Goal: Register for event/course

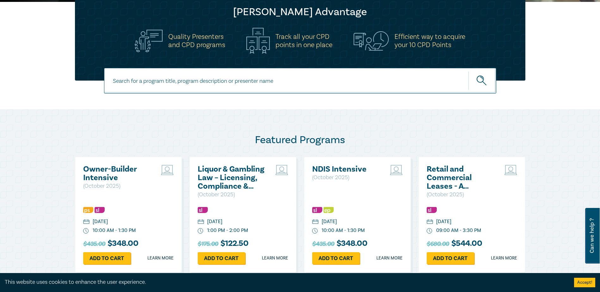
scroll to position [316, 0]
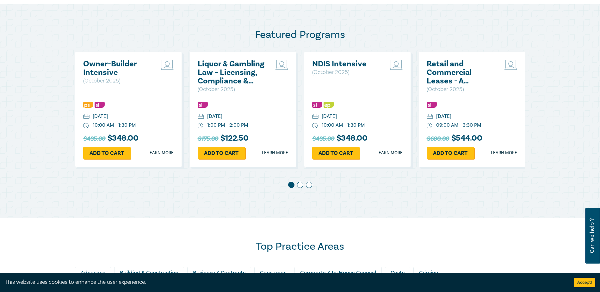
click at [300, 188] on span at bounding box center [300, 185] width 6 height 6
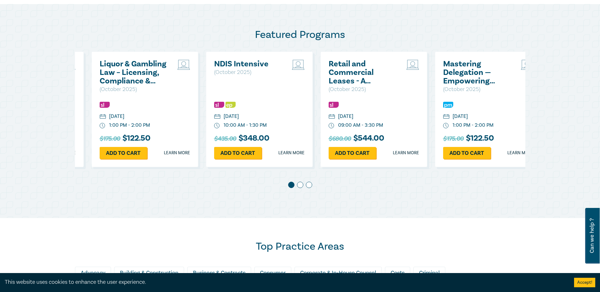
scroll to position [0, 115]
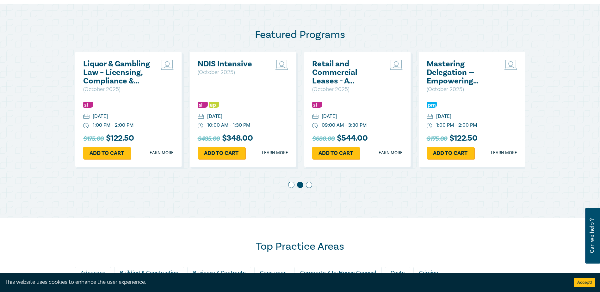
click at [309, 186] on span at bounding box center [309, 185] width 6 height 6
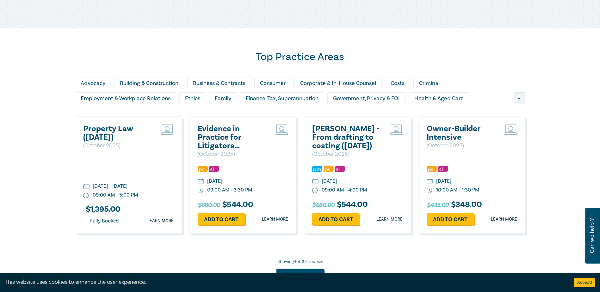
scroll to position [527, 0]
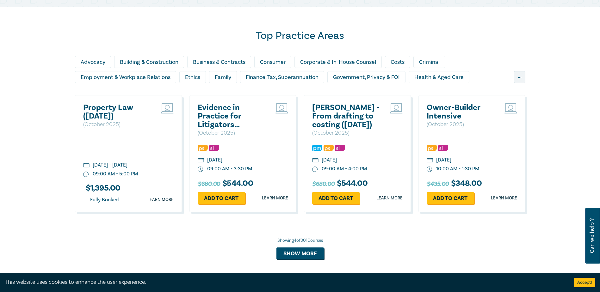
click at [221, 117] on h2 "Evidence in Practice for Litigators ([DATE])" at bounding box center [232, 116] width 68 height 26
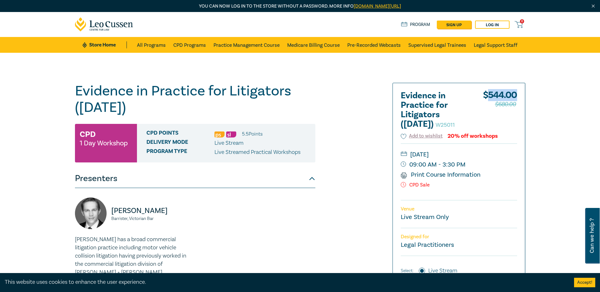
drag, startPoint x: 489, startPoint y: 93, endPoint x: 520, endPoint y: 93, distance: 31.6
click at [520, 93] on div "Evidence in Practice for Litigators ([DATE]) W25011 $ 544.00 $680.00 Add to wis…" at bounding box center [459, 196] width 132 height 226
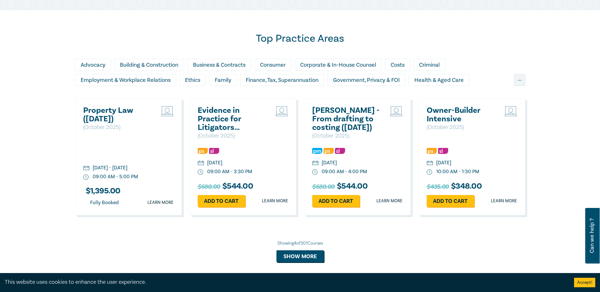
scroll to position [486, 0]
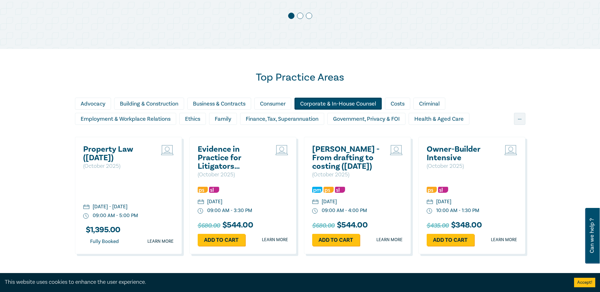
click at [317, 102] on div "Corporate & In-House Counsel" at bounding box center [338, 104] width 87 height 12
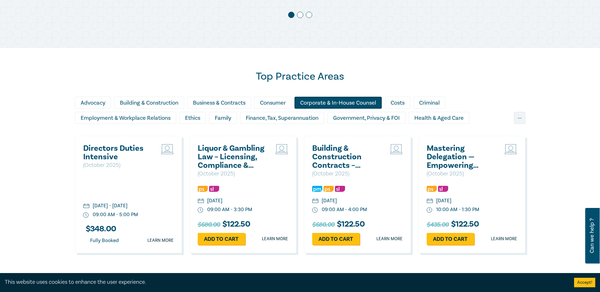
scroll to position [539, 0]
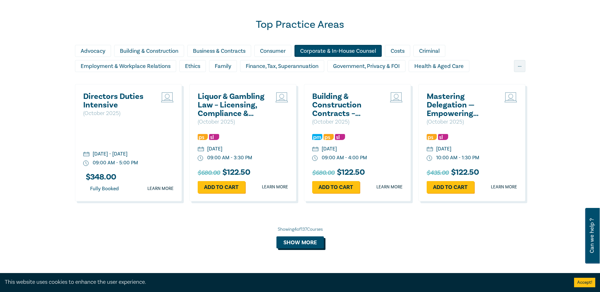
click at [314, 241] on button "Show more" at bounding box center [300, 243] width 47 height 12
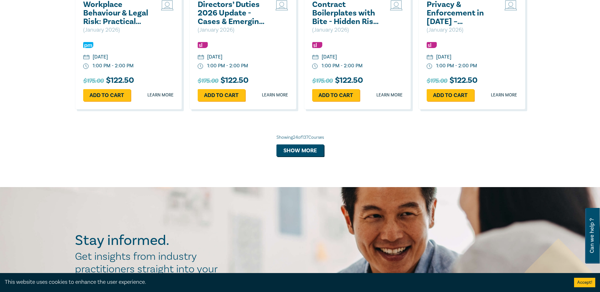
scroll to position [1277, 0]
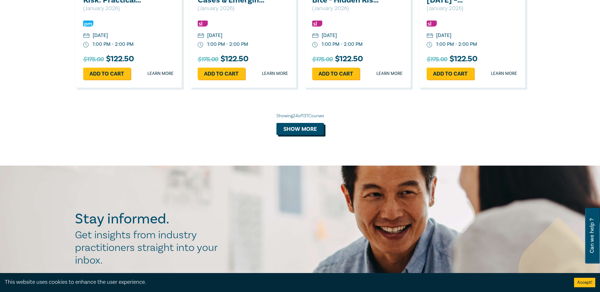
click at [305, 128] on button "Show more" at bounding box center [300, 129] width 47 height 12
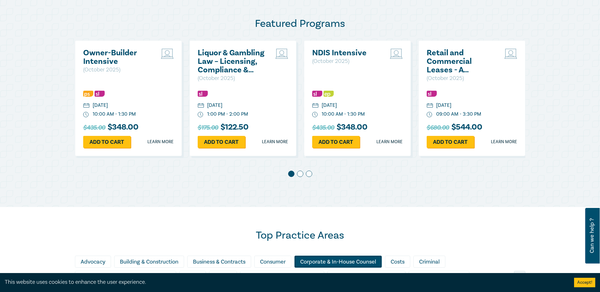
scroll to position [380, 0]
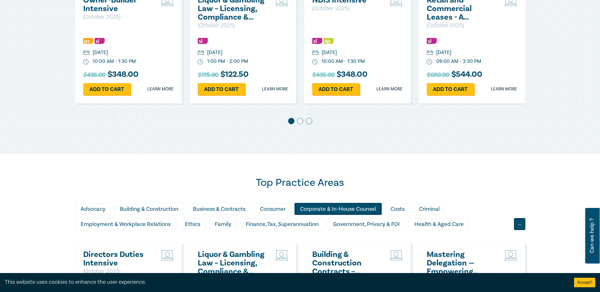
click at [518, 226] on div "..." at bounding box center [519, 224] width 11 height 12
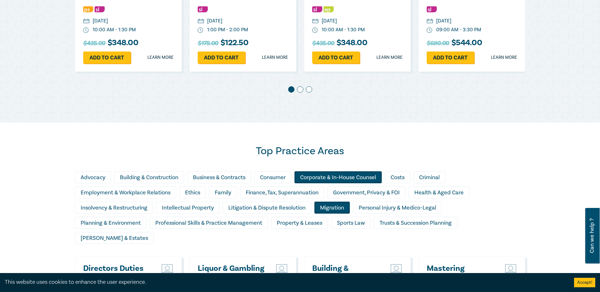
scroll to position [433, 0]
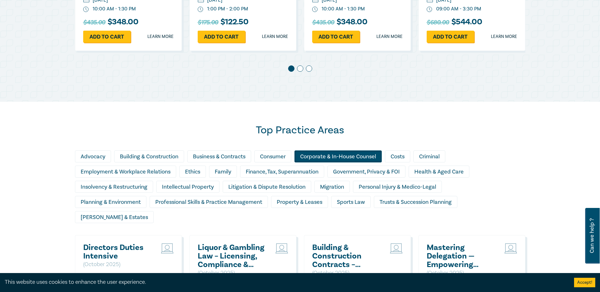
click at [315, 155] on div "Corporate & In-House Counsel" at bounding box center [338, 157] width 87 height 12
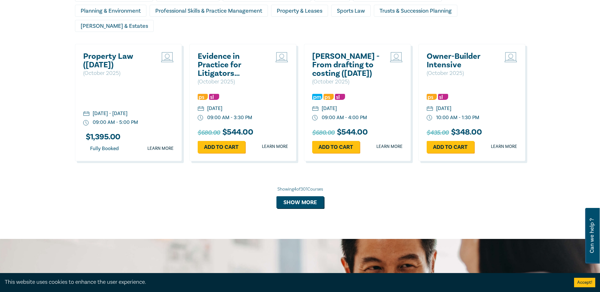
scroll to position [697, 0]
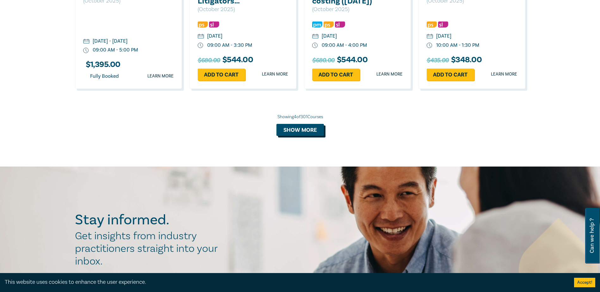
click at [311, 124] on button "Show more" at bounding box center [300, 130] width 47 height 12
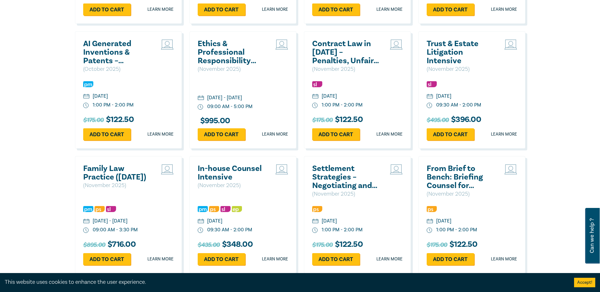
scroll to position [1013, 0]
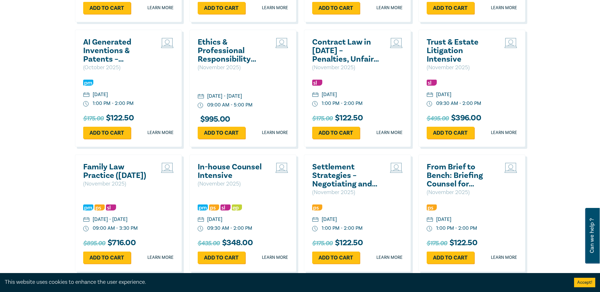
click at [222, 163] on h2 "In-house Counsel Intensive" at bounding box center [232, 171] width 68 height 17
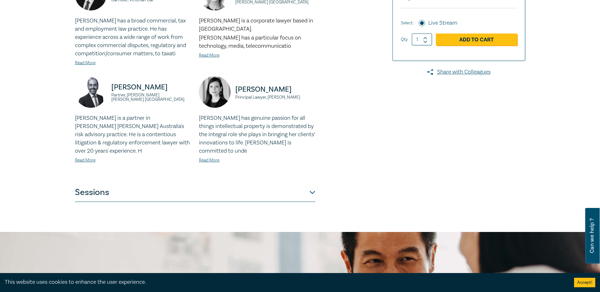
scroll to position [211, 0]
click at [313, 189] on button "Sessions" at bounding box center [195, 192] width 240 height 19
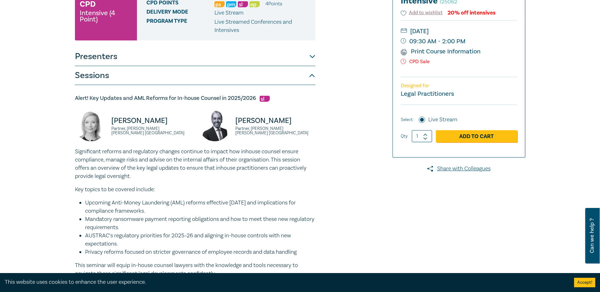
scroll to position [53, 0]
